Goal: Register for event/course

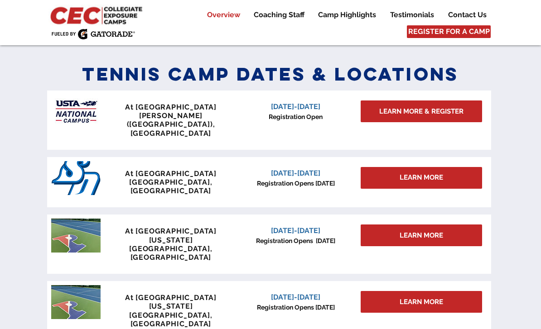
scroll to position [387, 0]
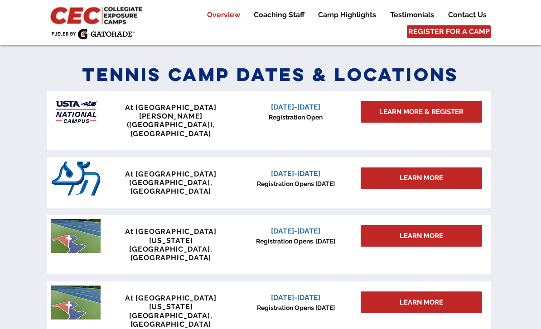
click at [414, 105] on link "LEARN MORE & REGISTER" at bounding box center [421, 112] width 121 height 22
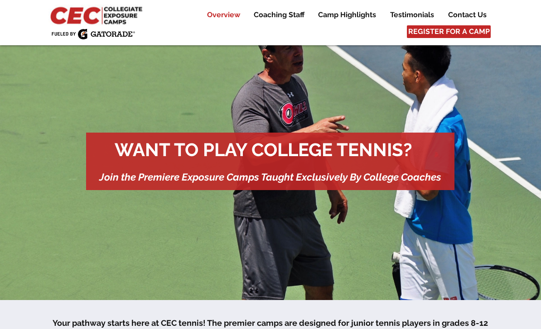
scroll to position [0, 0]
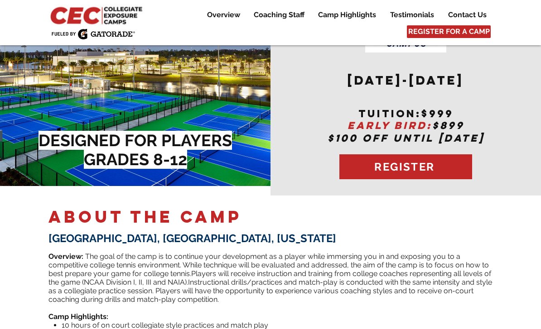
click at [377, 160] on span "REGISTER" at bounding box center [404, 166] width 60 height 13
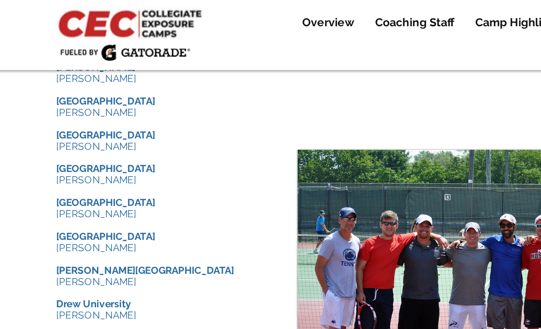
scroll to position [947, 0]
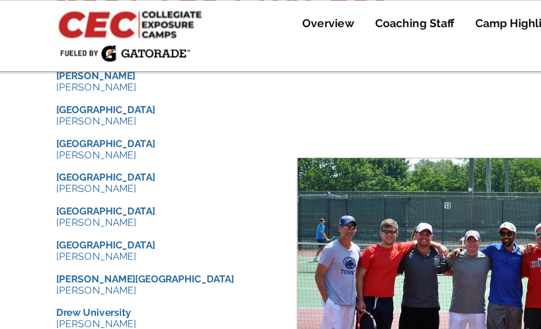
click at [55, 132] on p "​" at bounding box center [117, 128] width 136 height 7
click at [50, 139] on span "Ithaca College" at bounding box center [80, 135] width 63 height 7
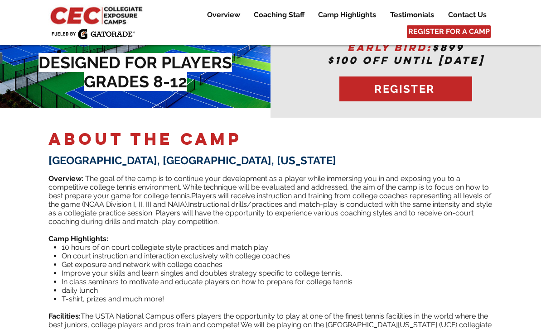
scroll to position [0, 0]
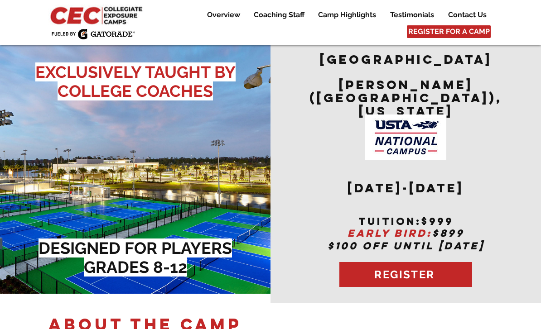
click at [448, 31] on span "REGISTER FOR A CAMP" at bounding box center [449, 32] width 82 height 10
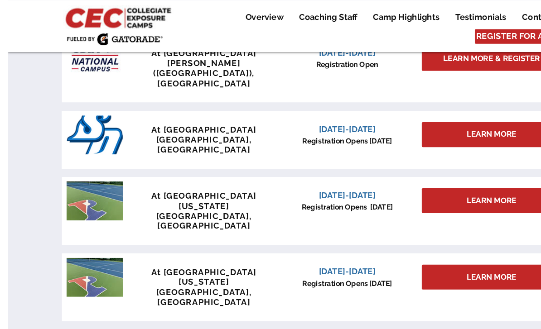
scroll to position [439, 0]
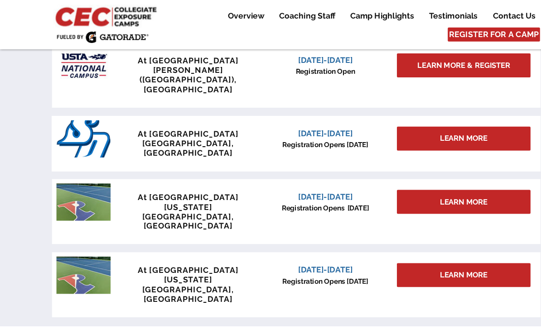
click at [419, 179] on span "LEARN MORE" at bounding box center [422, 184] width 44 height 10
click at [416, 179] on span "LEARN MORE" at bounding box center [422, 184] width 44 height 10
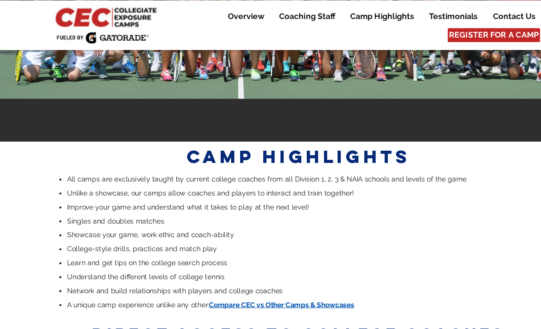
scroll to position [1707, 0]
